Goal: Check status

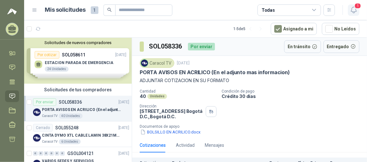
click at [358, 5] on span "1" at bounding box center [358, 6] width 7 height 6
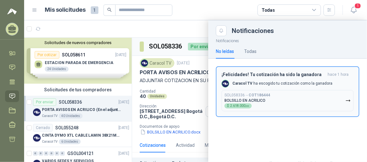
click at [290, 102] on button "SOL058336 → COT186444 BOLSILLO EN ACRILICO $ 2.618.000 ,00" at bounding box center [288, 100] width 132 height 21
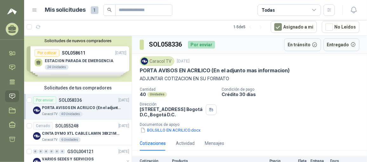
click at [93, 10] on span "1" at bounding box center [95, 10] width 8 height 8
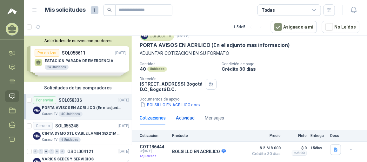
click at [189, 119] on div "Actividad" at bounding box center [185, 118] width 19 height 7
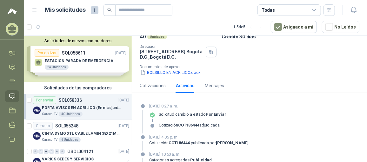
scroll to position [15, 0]
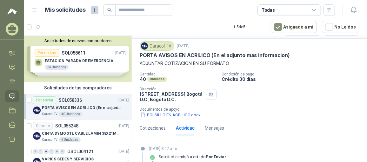
click at [44, 100] on div "Por enviar" at bounding box center [44, 101] width 23 height 8
click at [151, 130] on div "Cotizaciones" at bounding box center [153, 128] width 26 height 7
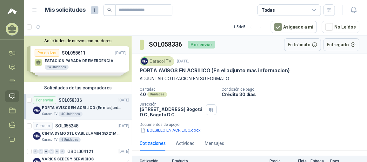
click at [95, 10] on span "1" at bounding box center [95, 10] width 8 height 8
